Goal: Browse casually

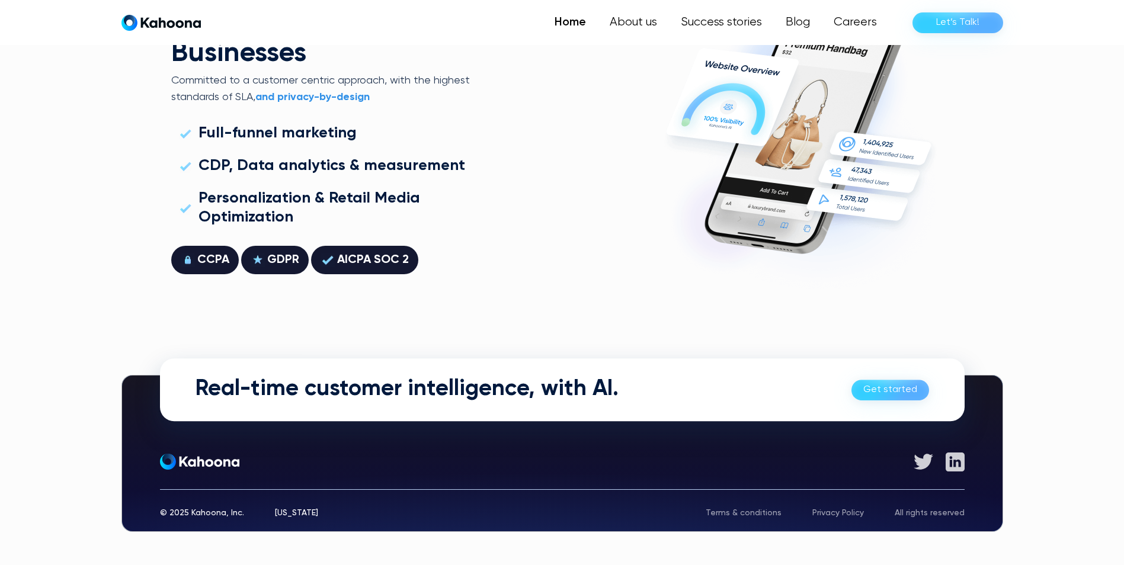
scroll to position [3390, 0]
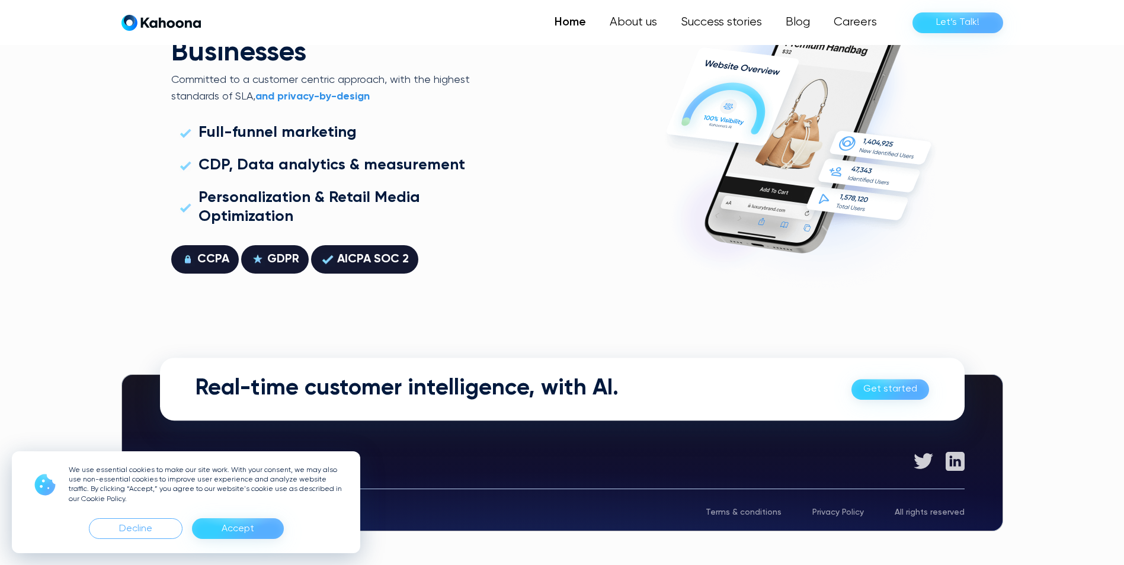
click at [239, 511] on div "We use essential cookies to make our site work. With your consent, we may also …" at bounding box center [186, 502] width 348 height 102
click at [145, 531] on div "Decline" at bounding box center [135, 528] width 33 height 19
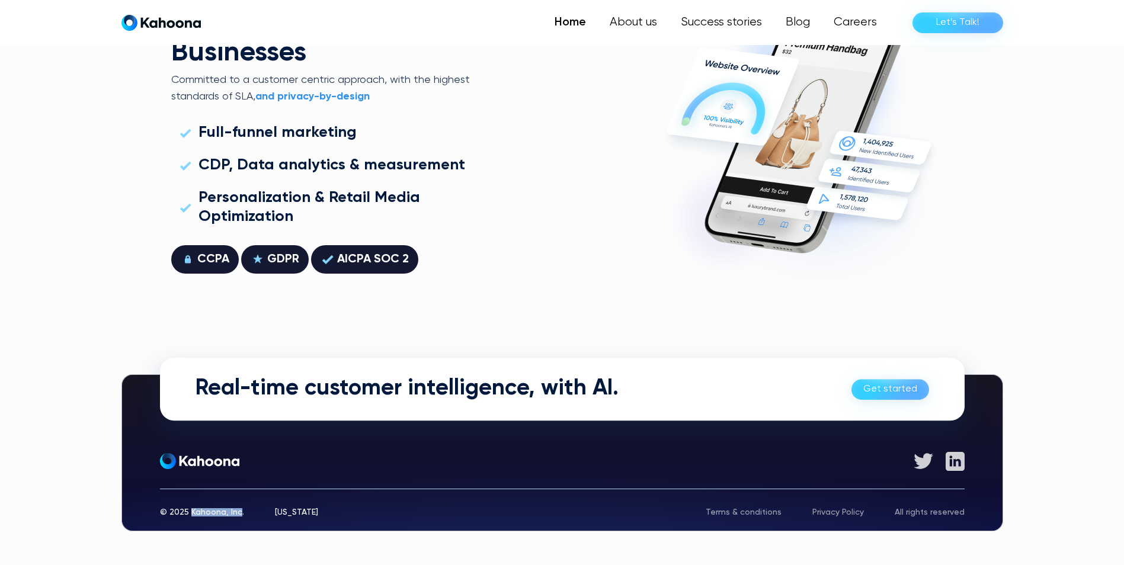
drag, startPoint x: 239, startPoint y: 509, endPoint x: 190, endPoint y: 512, distance: 49.2
click at [190, 512] on div "© 2025 Kahoona, Inc." at bounding box center [202, 512] width 84 height 8
copy div "Kahoona, Inc"
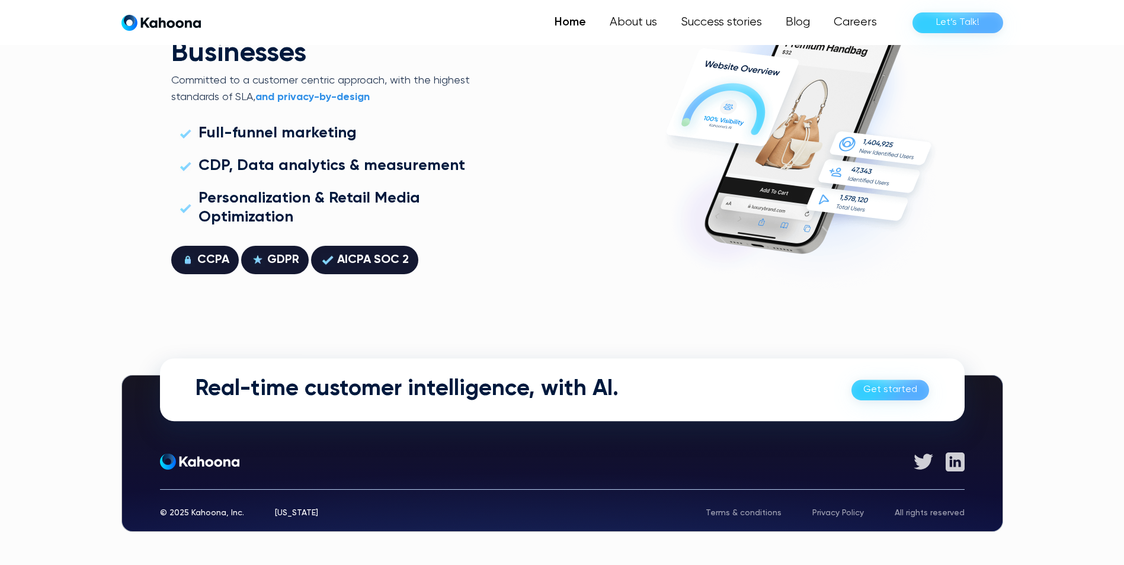
scroll to position [3390, 0]
